Goal: Task Accomplishment & Management: Manage account settings

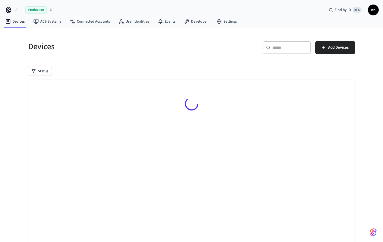
click at [269, 85] on div at bounding box center [191, 105] width 326 height 50
click at [284, 46] on input "text" at bounding box center [289, 47] width 35 height 5
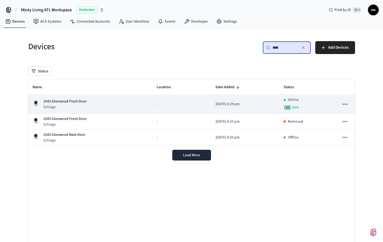
type input "****"
click at [74, 102] on p "1543 Glenwood Front Door" at bounding box center [64, 102] width 43 height 6
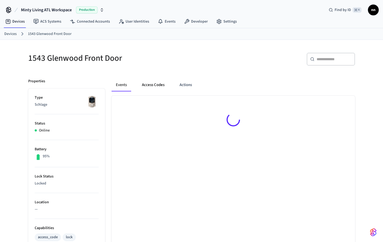
click at [150, 84] on button "Access Codes" at bounding box center [152, 84] width 31 height 13
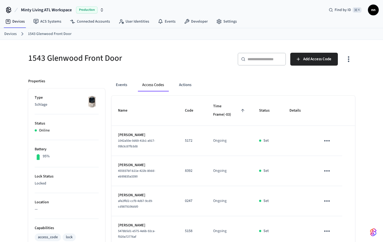
click at [14, 35] on link "Devices" at bounding box center [10, 34] width 12 height 6
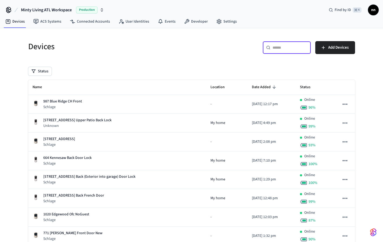
click at [286, 49] on input "text" at bounding box center [289, 47] width 35 height 5
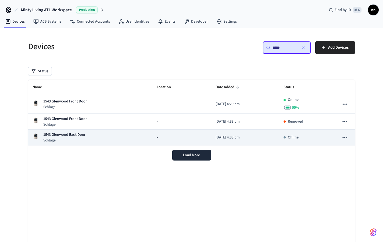
type input "****"
click at [67, 139] on p "Schlage" at bounding box center [64, 139] width 42 height 5
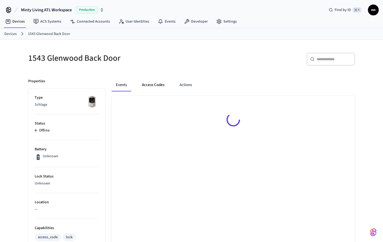
click at [147, 82] on button "Access Codes" at bounding box center [152, 84] width 31 height 13
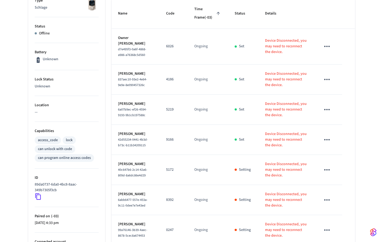
scroll to position [63, 0]
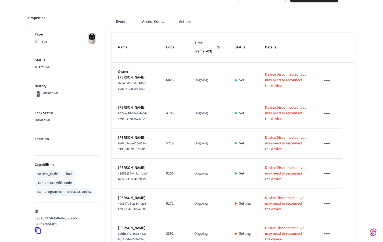
click at [360, 77] on div "1543 Glenwood Back Door ​ ​ Add Access Code Properties Type Schlage Status Offl…" at bounding box center [192, 160] width 344 height 367
